Goal: Transaction & Acquisition: Obtain resource

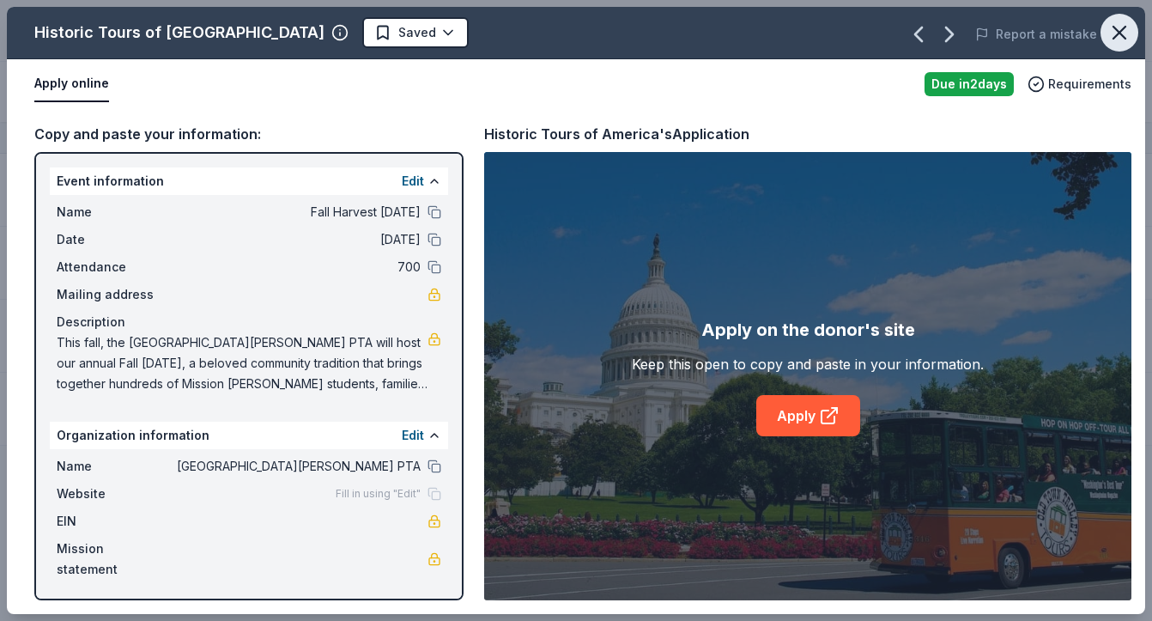
click at [1116, 36] on icon "button" at bounding box center [1120, 33] width 12 height 12
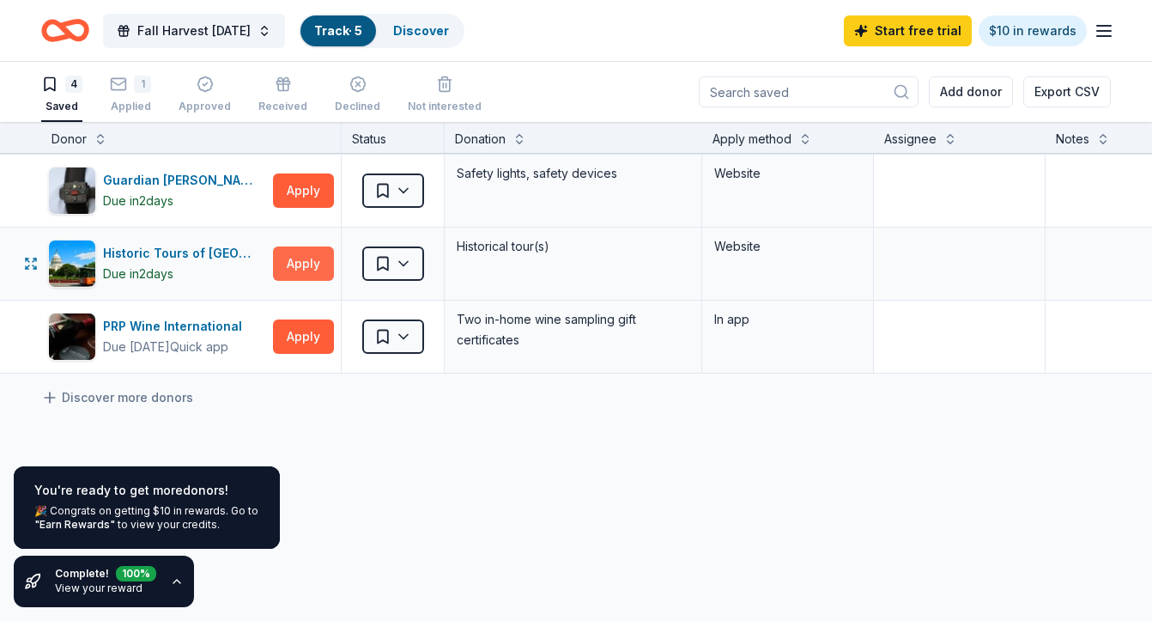
scroll to position [147, 0]
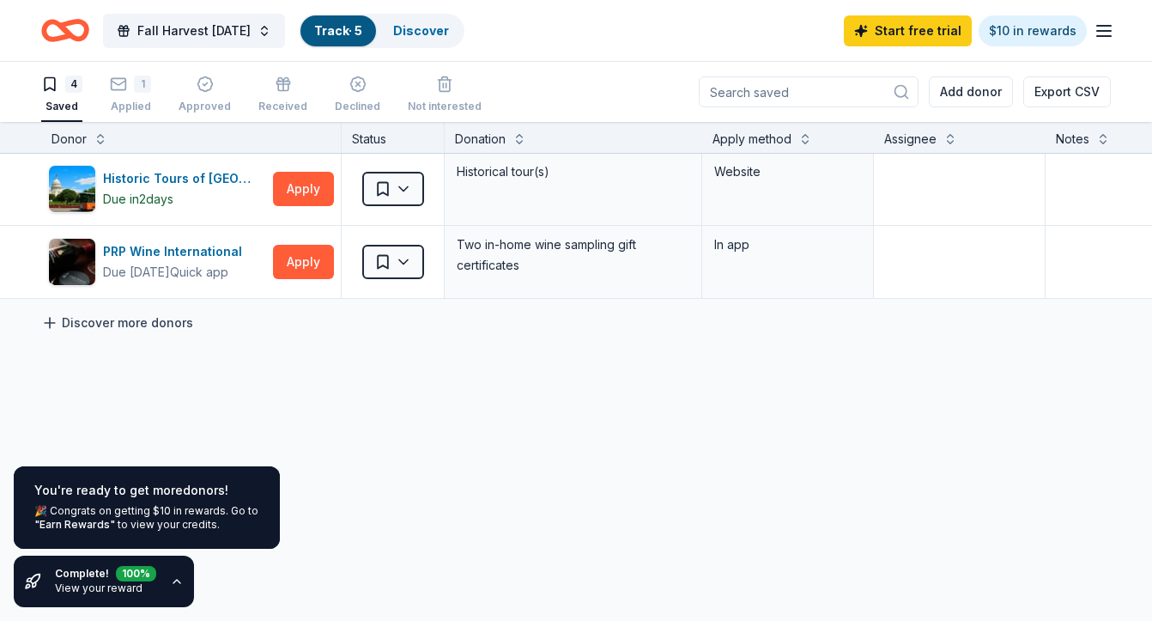
click at [137, 316] on link "Discover more donors" at bounding box center [117, 323] width 152 height 21
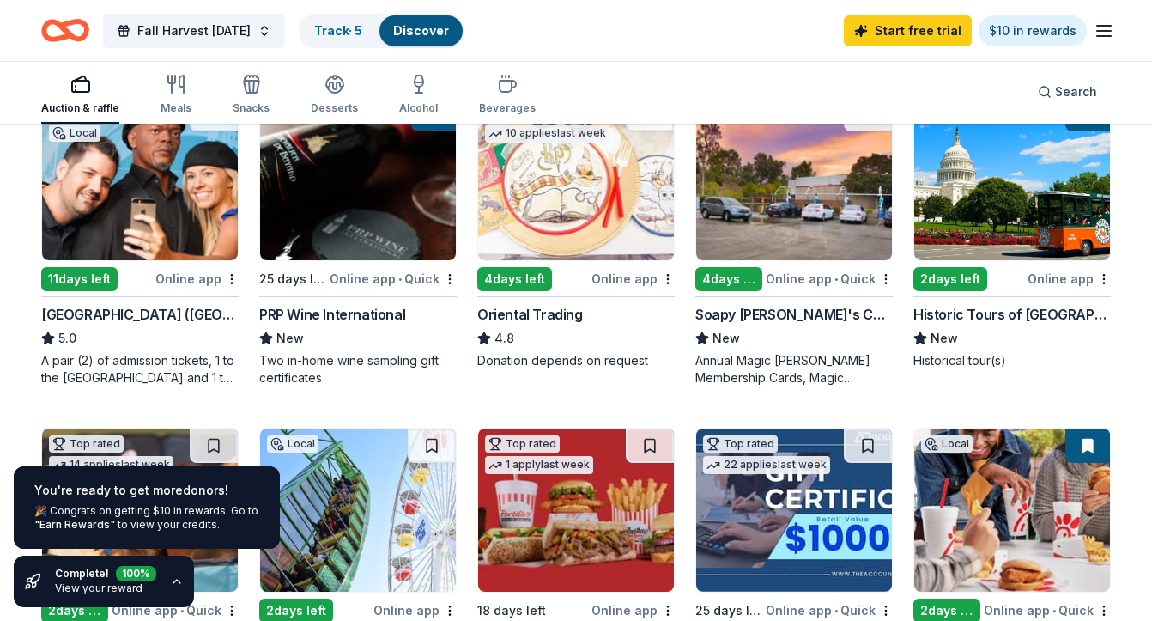
scroll to position [237, 0]
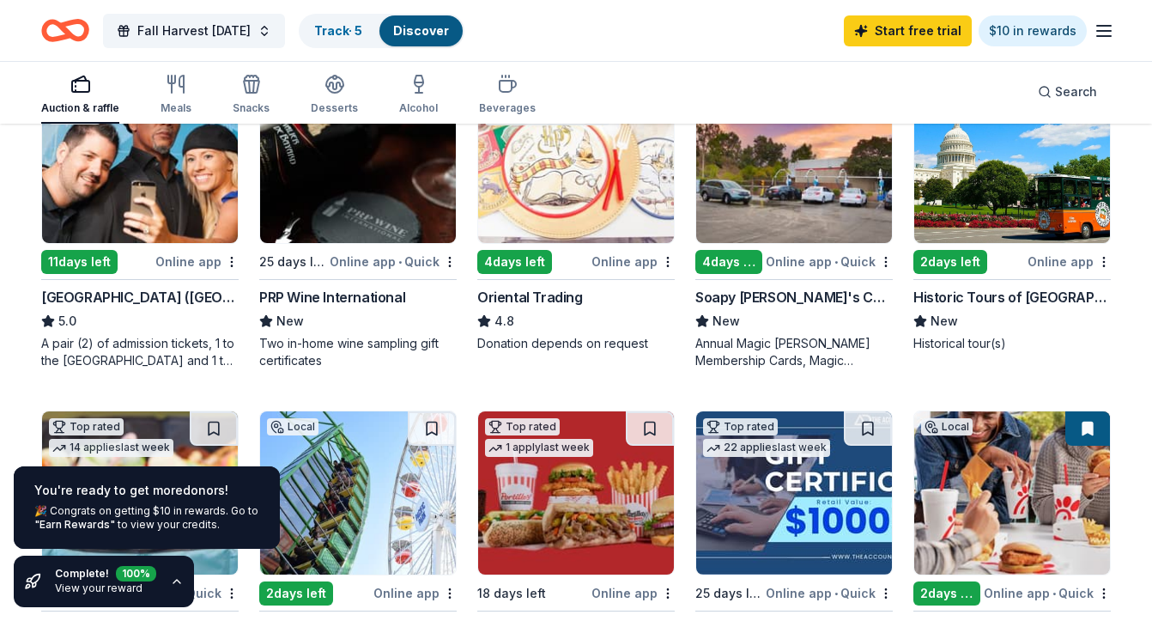
click at [173, 583] on icon "button" at bounding box center [176, 581] width 7 height 3
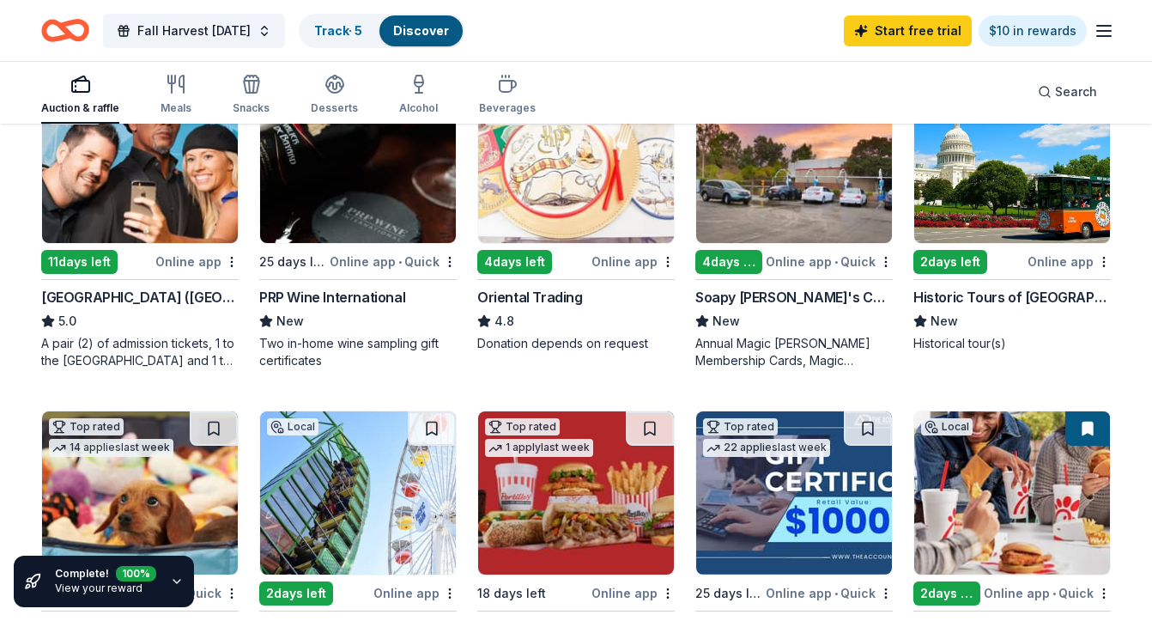
click at [99, 581] on link "View your reward" at bounding box center [99, 587] width 88 height 13
click at [173, 581] on icon "button" at bounding box center [176, 581] width 7 height 3
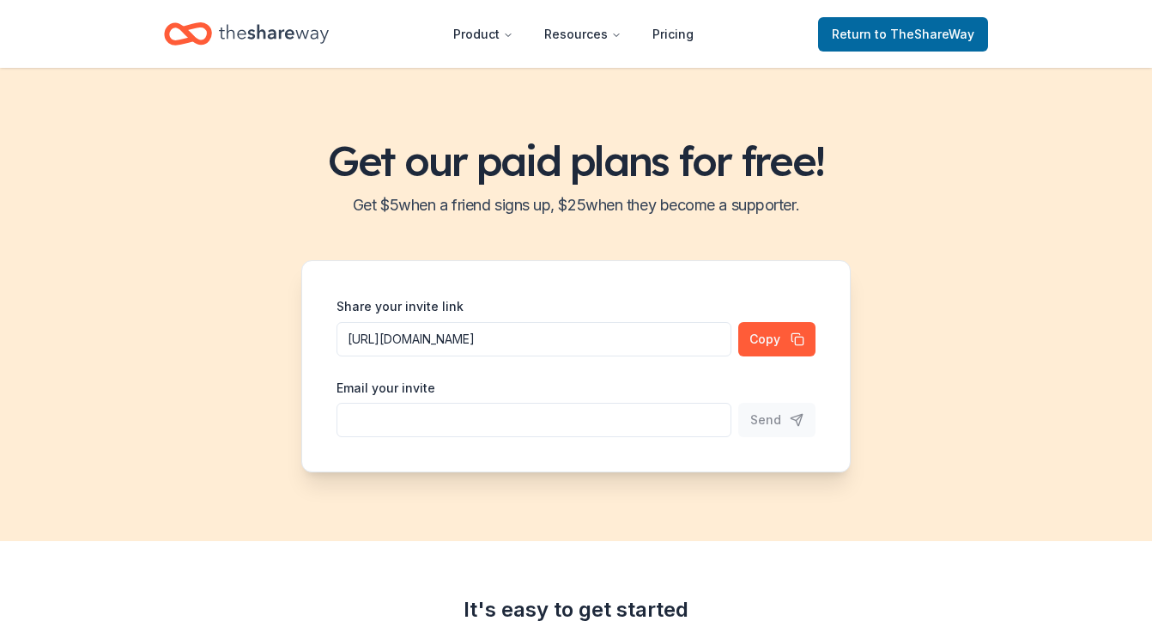
click at [952, 31] on span "to TheShareWay" at bounding box center [925, 34] width 100 height 15
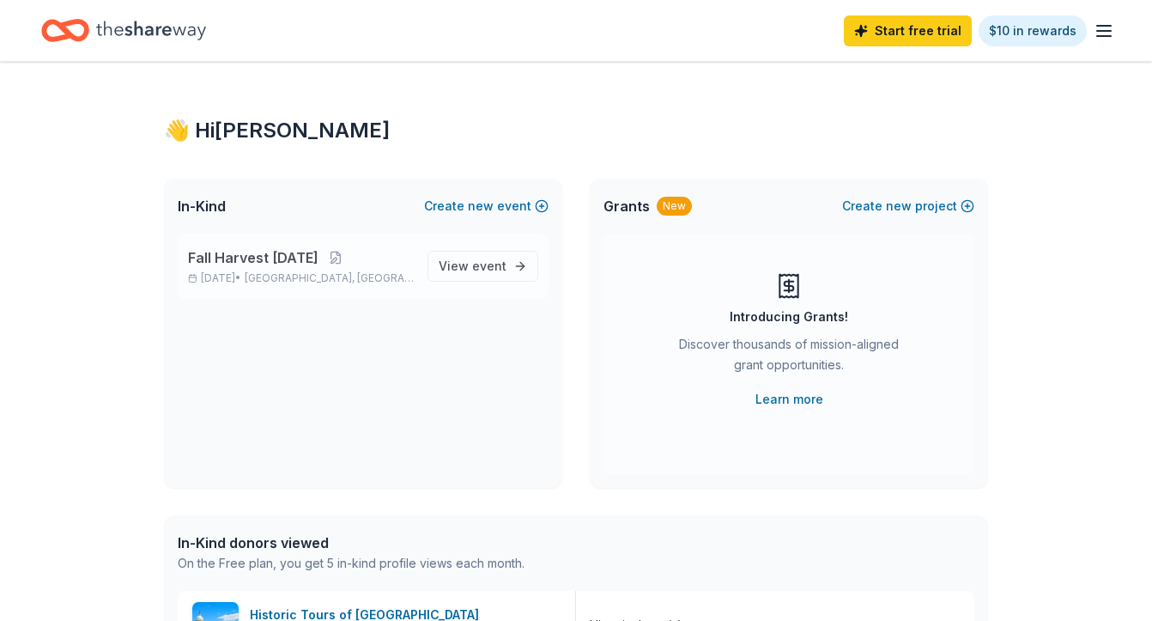
click at [405, 286] on div "Fall Harvest [DATE] [DATE] • [GEOGRAPHIC_DATA], CA View event" at bounding box center [363, 266] width 371 height 65
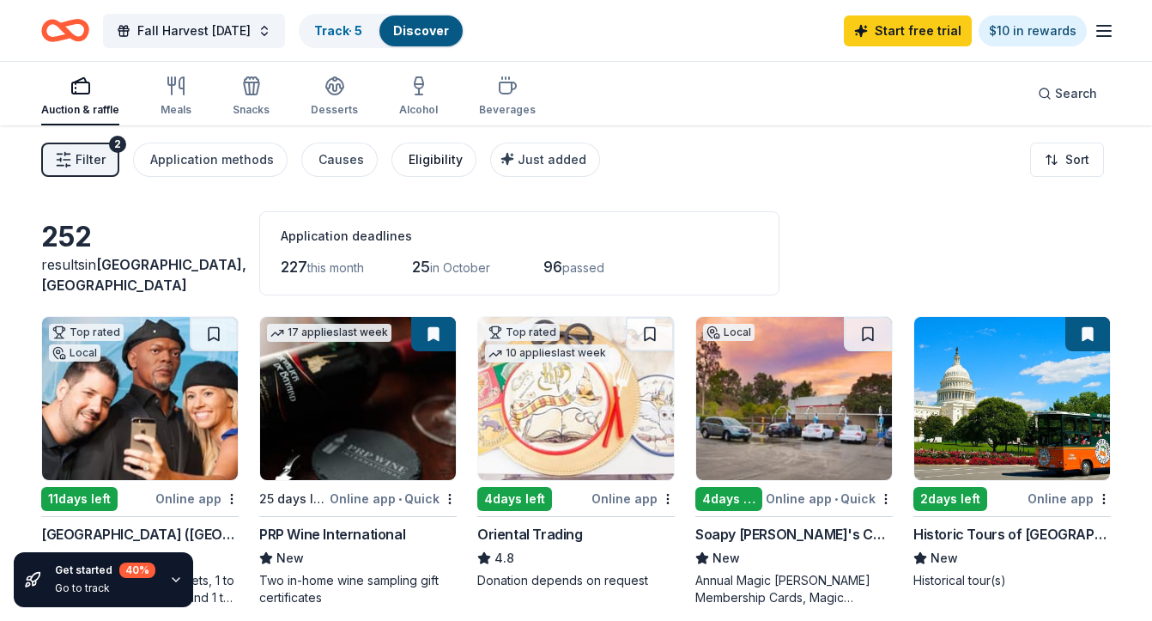
click at [416, 161] on div "Eligibility" at bounding box center [436, 159] width 54 height 21
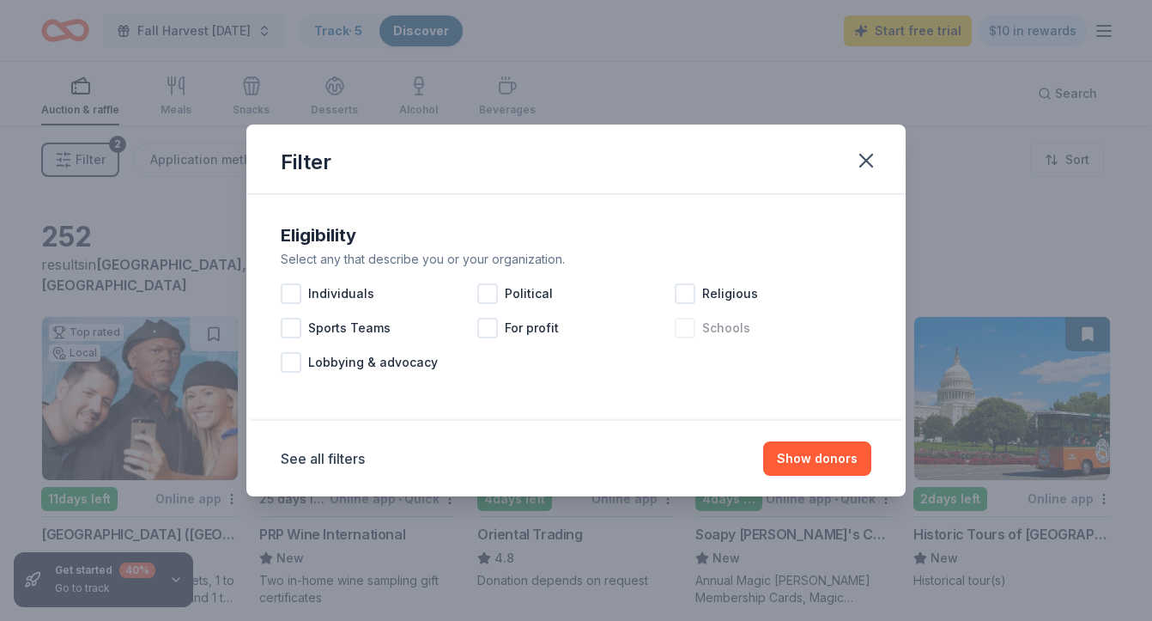
click at [692, 327] on div at bounding box center [685, 328] width 21 height 21
click at [822, 449] on button "Show 245 donors" at bounding box center [805, 458] width 132 height 34
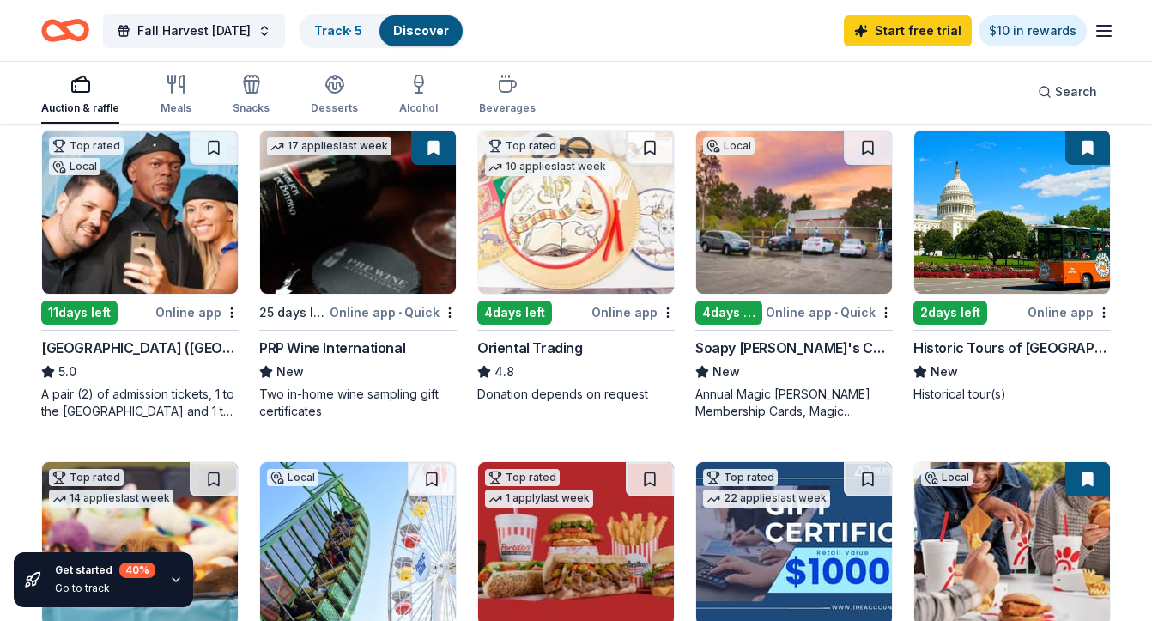
scroll to position [185, 0]
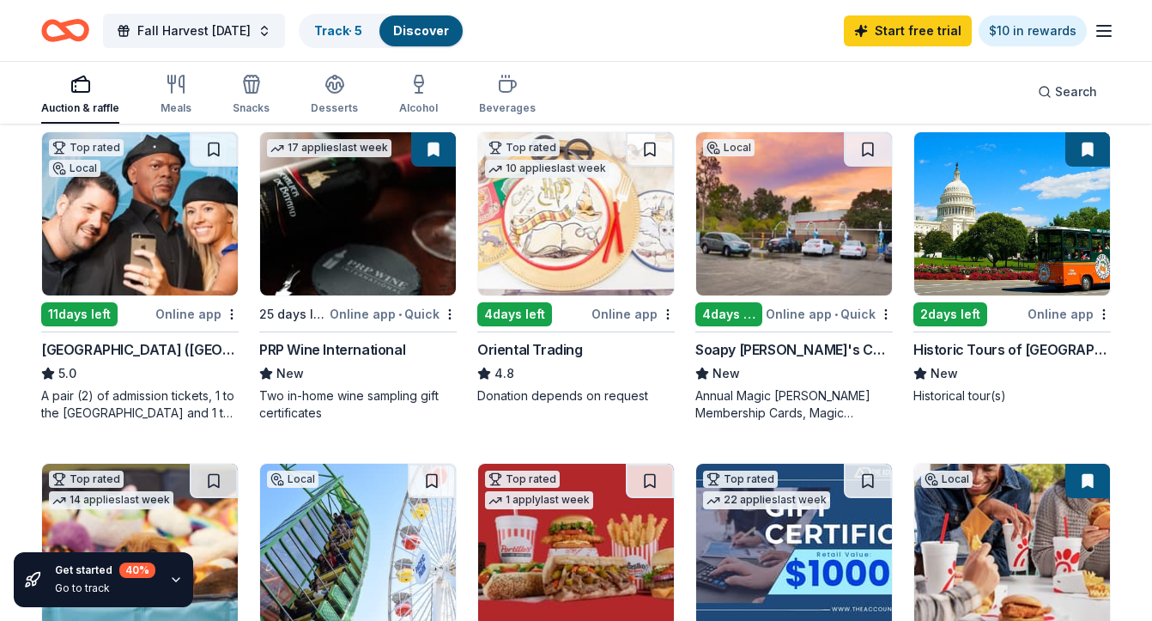
click at [811, 215] on img at bounding box center [794, 213] width 196 height 163
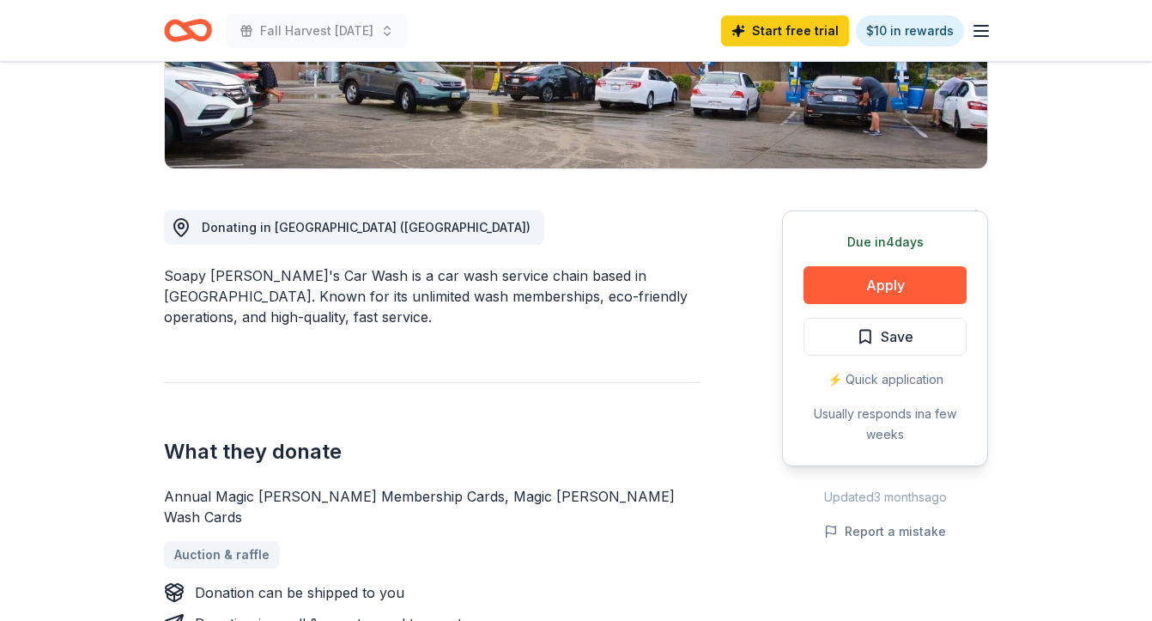
scroll to position [355, 0]
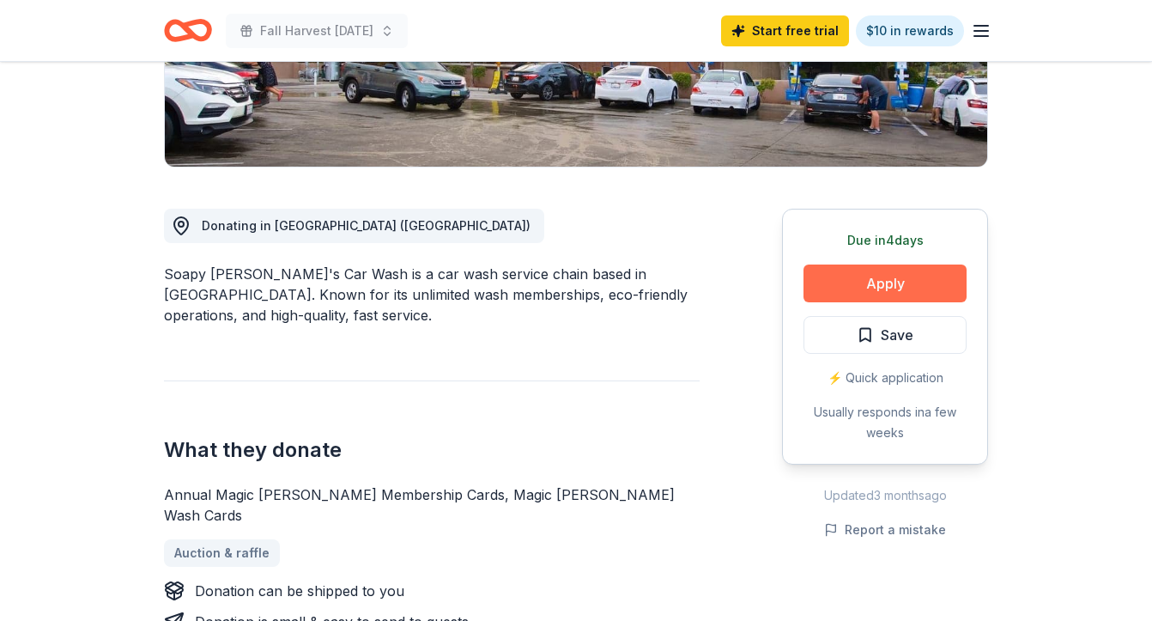
click at [888, 274] on button "Apply" at bounding box center [885, 283] width 163 height 38
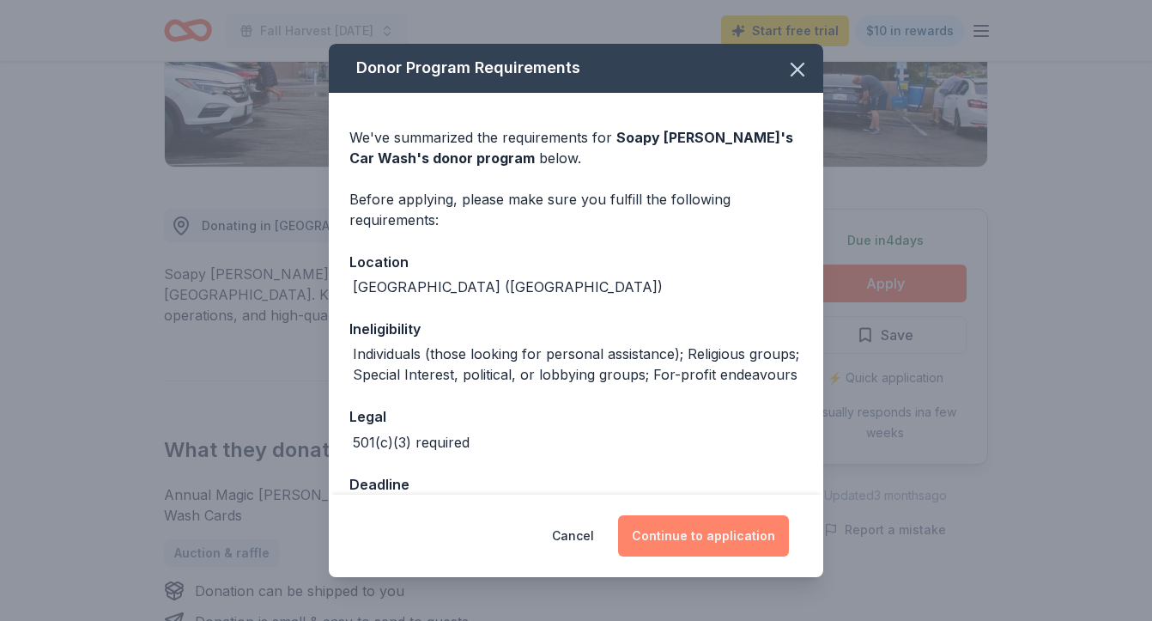
click at [701, 526] on button "Continue to application" at bounding box center [703, 535] width 171 height 41
